Goal: Find specific fact: Find specific page/section

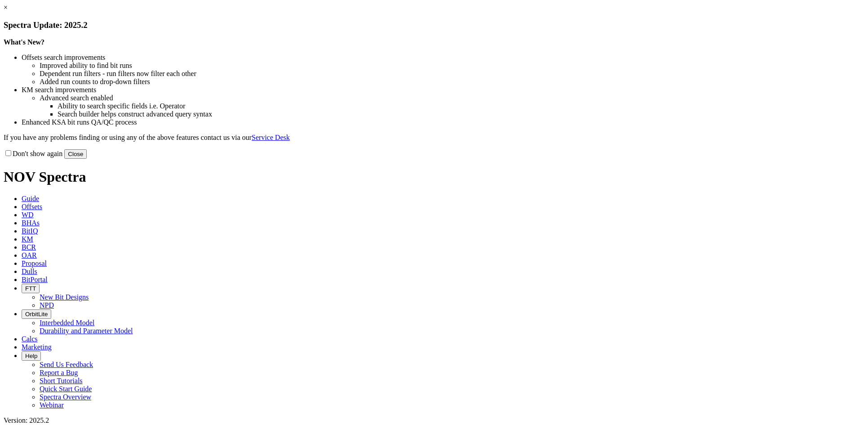
click at [8, 11] on link "×" at bounding box center [6, 8] width 4 height 8
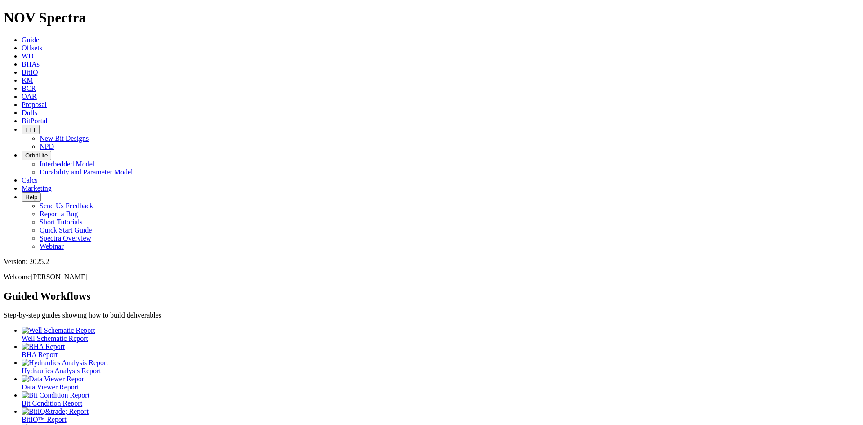
click at [37, 109] on span "Dulls" at bounding box center [30, 113] width 16 height 8
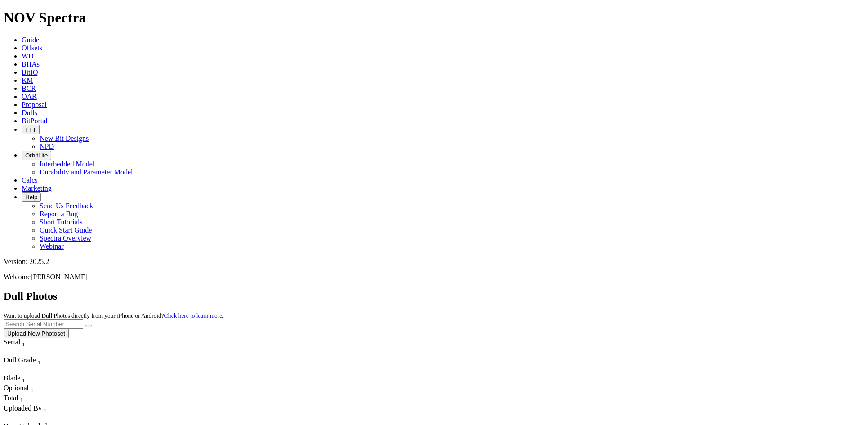
click at [83, 319] on input "text" at bounding box center [44, 323] width 80 height 9
type input "a320540"
click at [92, 324] on button "submit" at bounding box center [88, 325] width 7 height 3
drag, startPoint x: 687, startPoint y: 38, endPoint x: 612, endPoint y: 43, distance: 74.8
click at [612, 290] on div "Dull Photos Want to upload Dull Photos directly from your iPhone or Android? Cl…" at bounding box center [432, 314] width 856 height 48
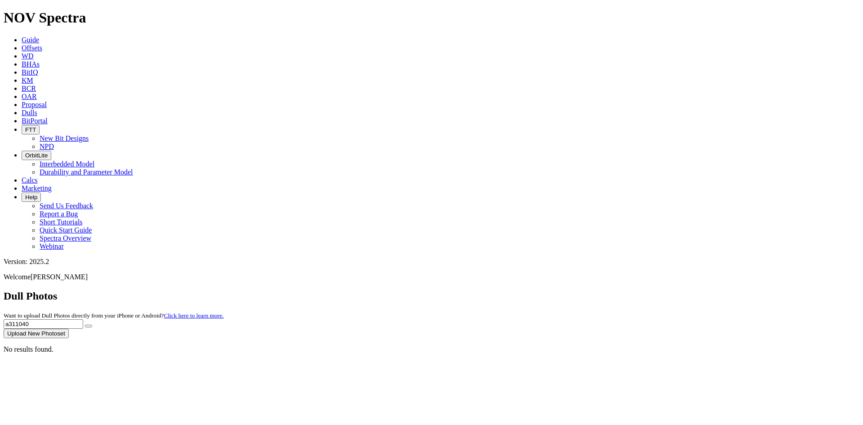
type input "a311040"
click at [89, 326] on icon "submit" at bounding box center [89, 326] width 0 height 0
drag, startPoint x: 636, startPoint y: 49, endPoint x: 628, endPoint y: 50, distance: 8.7
click at [628, 290] on div "Dull Photos Want to upload Dull Photos directly from your iPhone or Android? Cl…" at bounding box center [432, 314] width 856 height 48
type input "a311566"
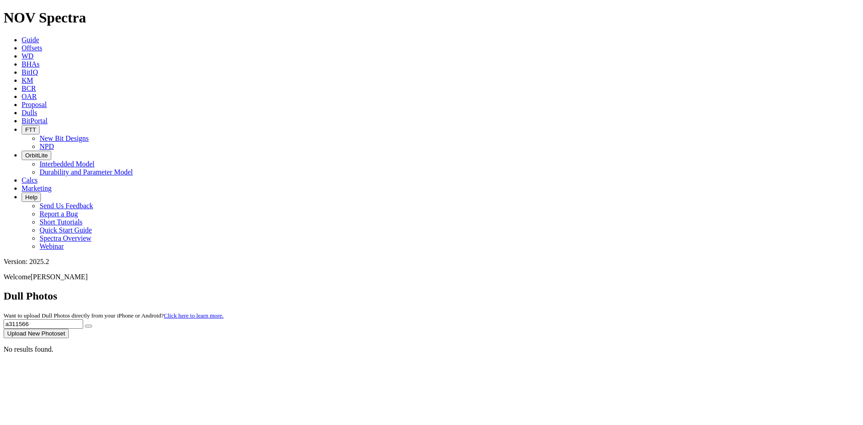
click at [85, 324] on button "submit" at bounding box center [88, 325] width 7 height 3
drag, startPoint x: 679, startPoint y: 39, endPoint x: 585, endPoint y: 51, distance: 94.3
click at [585, 290] on div "Dull Photos Want to upload Dull Photos directly from your iPhone or Android? Cl…" at bounding box center [432, 314] width 856 height 48
click at [42, 44] on span "Offsets" at bounding box center [32, 48] width 21 height 8
